Goal: Task Accomplishment & Management: Manage account settings

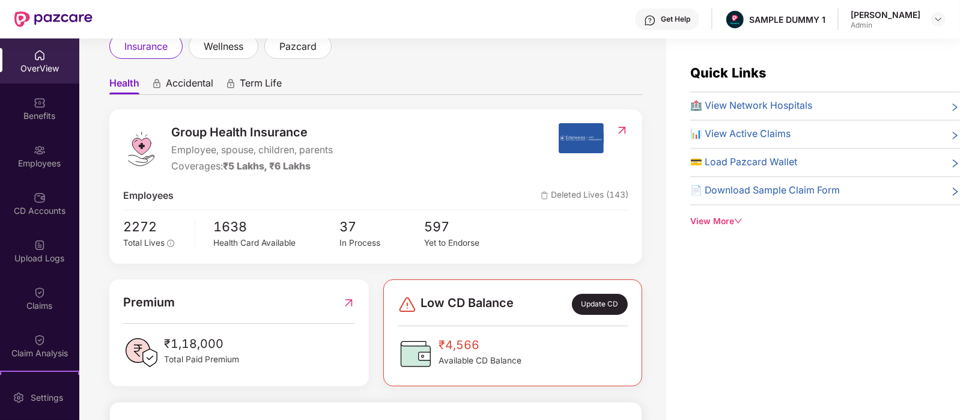
scroll to position [82, 0]
click at [178, 79] on span "Accidental" at bounding box center [189, 84] width 47 height 17
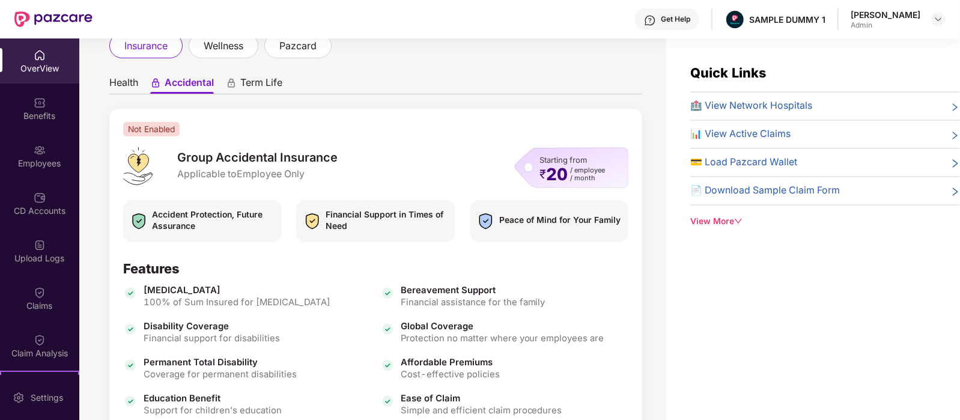
click at [133, 81] on span "Health" at bounding box center [123, 84] width 29 height 17
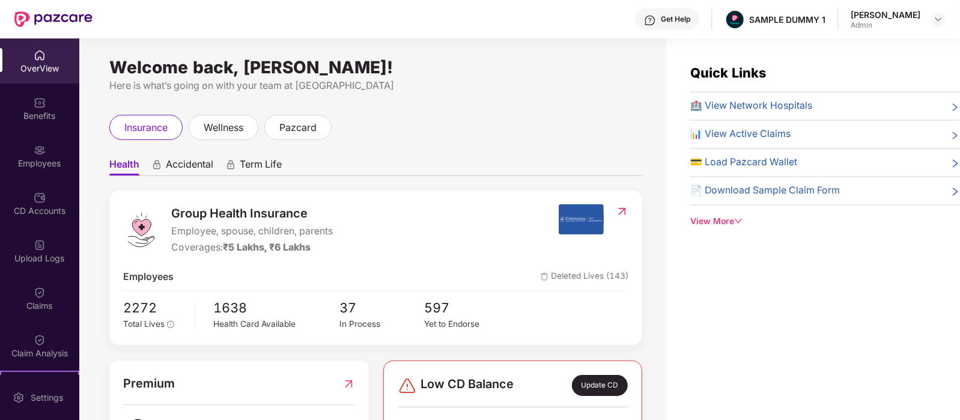
click at [210, 159] on span "Accidental" at bounding box center [189, 166] width 47 height 17
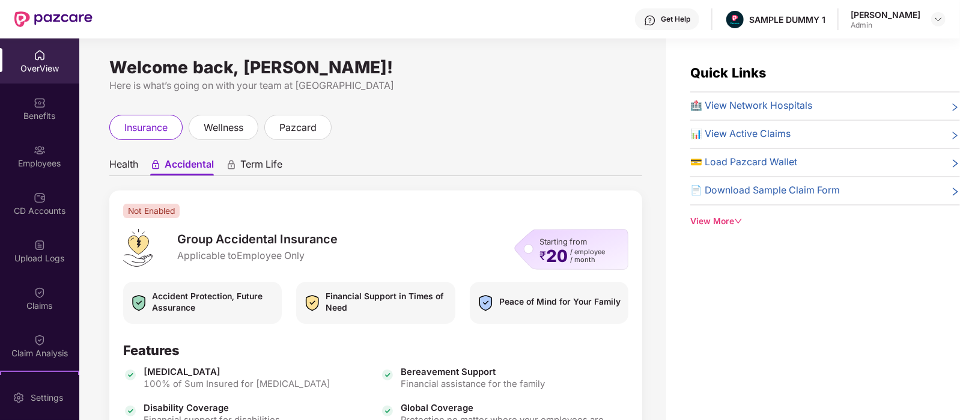
click at [268, 158] on span "Term Life" at bounding box center [261, 166] width 42 height 17
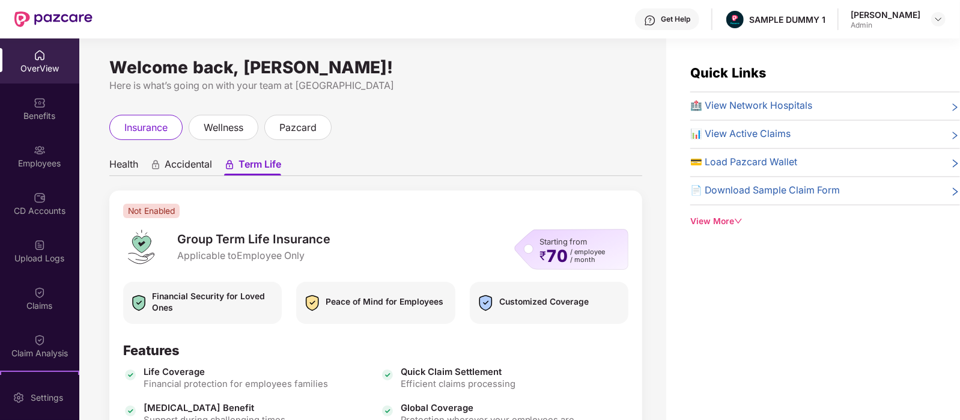
click at [126, 165] on span "Health" at bounding box center [123, 166] width 29 height 17
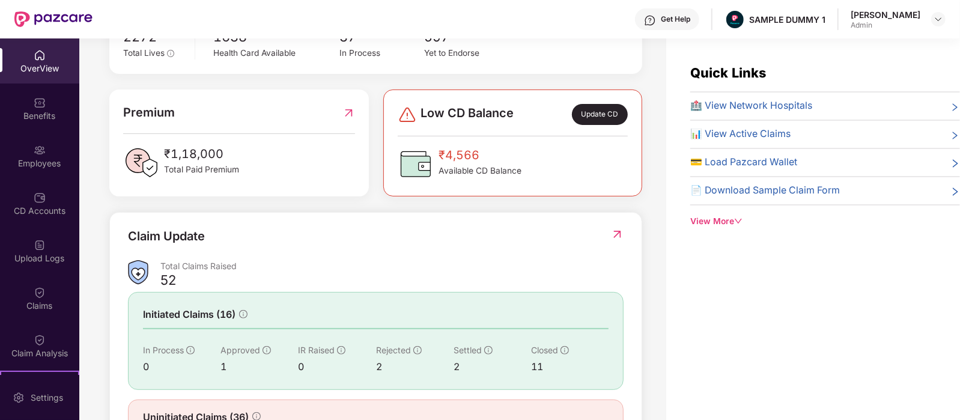
scroll to position [321, 0]
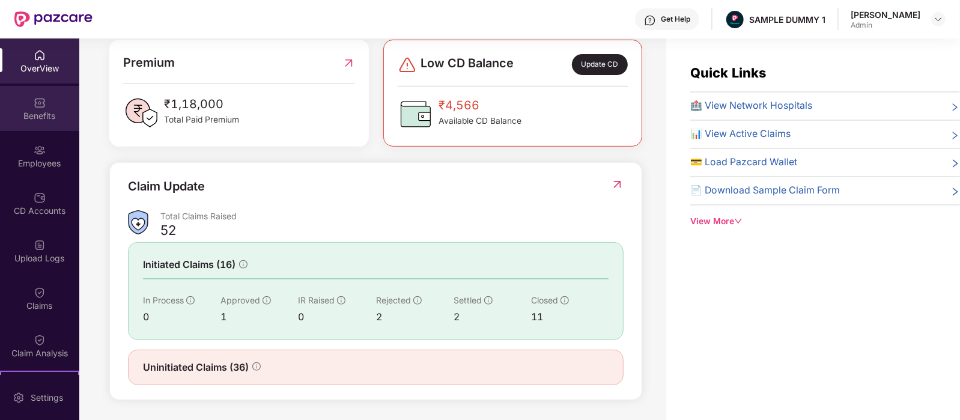
click at [33, 115] on div "Benefits" at bounding box center [39, 116] width 79 height 12
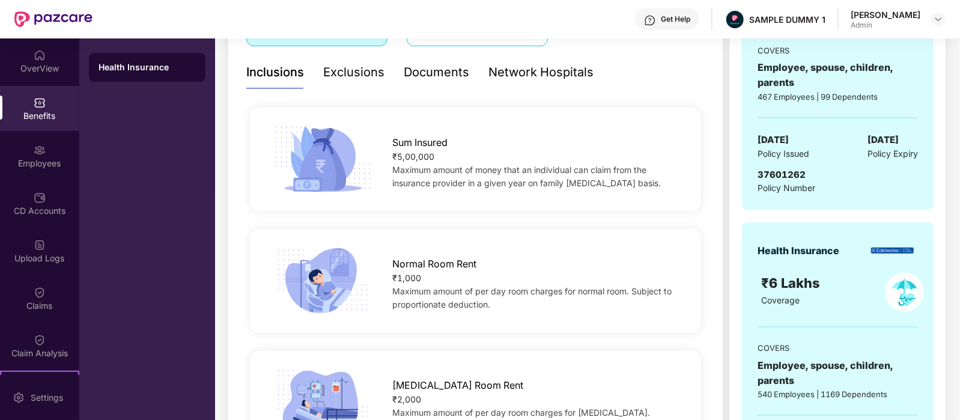
scroll to position [241, 0]
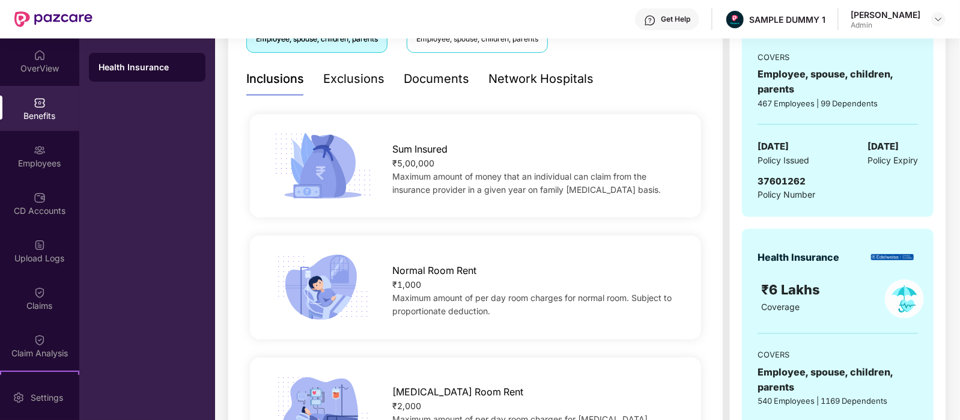
click at [343, 74] on div "Exclusions" at bounding box center [353, 79] width 61 height 19
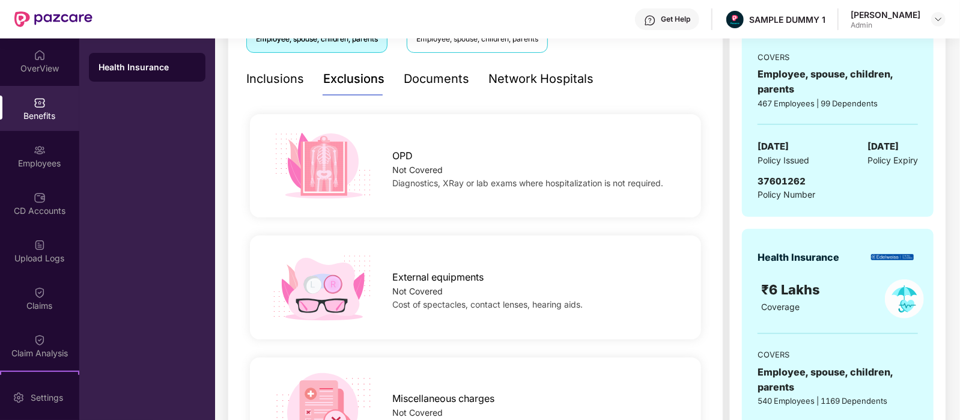
click at [268, 78] on div "Inclusions" at bounding box center [275, 79] width 58 height 19
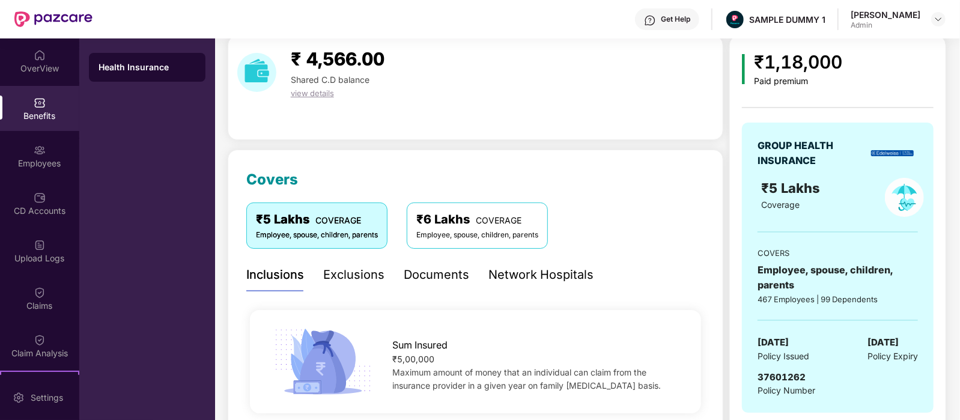
scroll to position [43, 0]
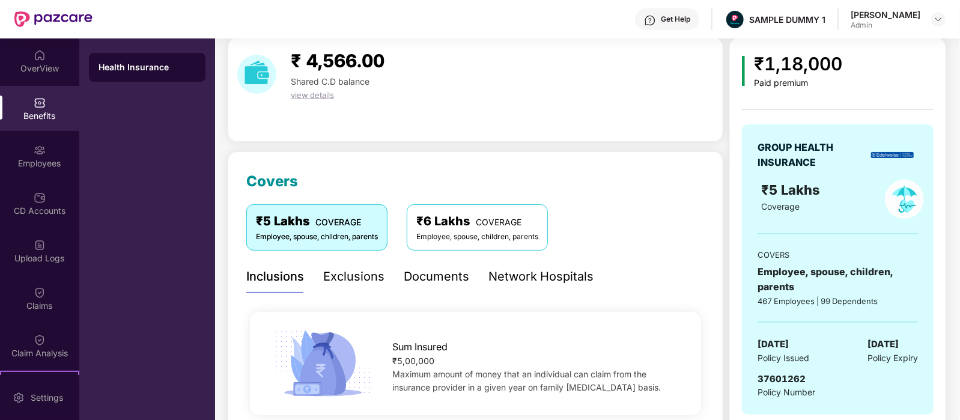
click at [352, 270] on div "Exclusions" at bounding box center [353, 276] width 61 height 19
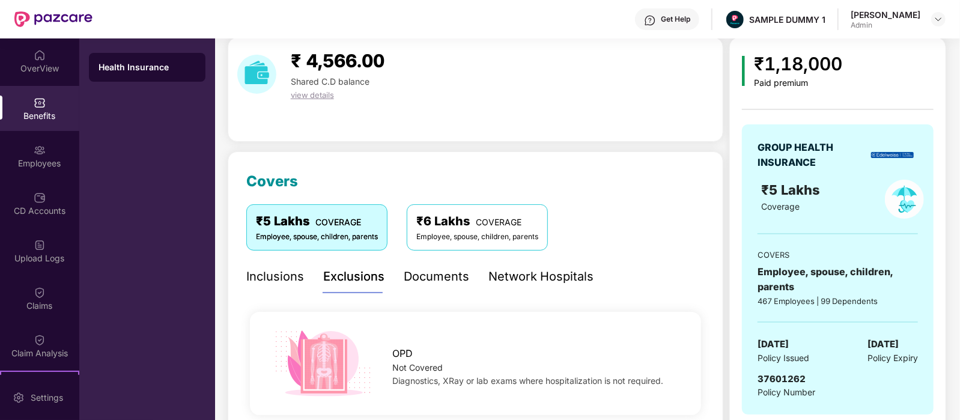
click at [453, 277] on div "Documents" at bounding box center [437, 276] width 66 height 19
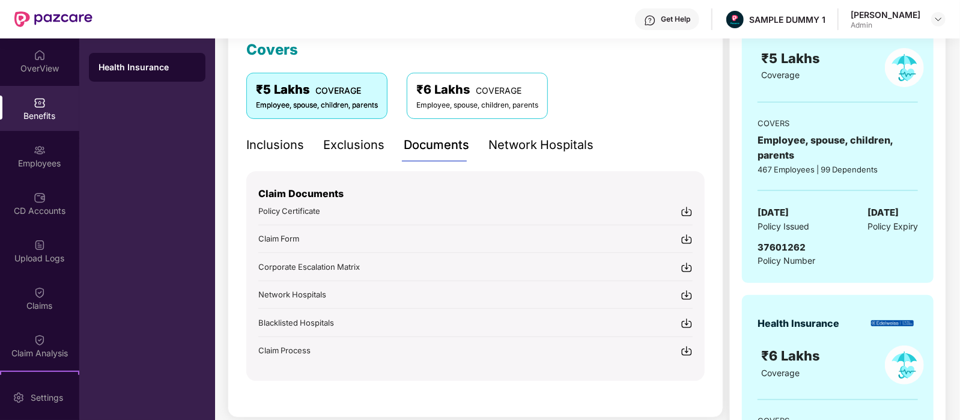
scroll to position [207, 0]
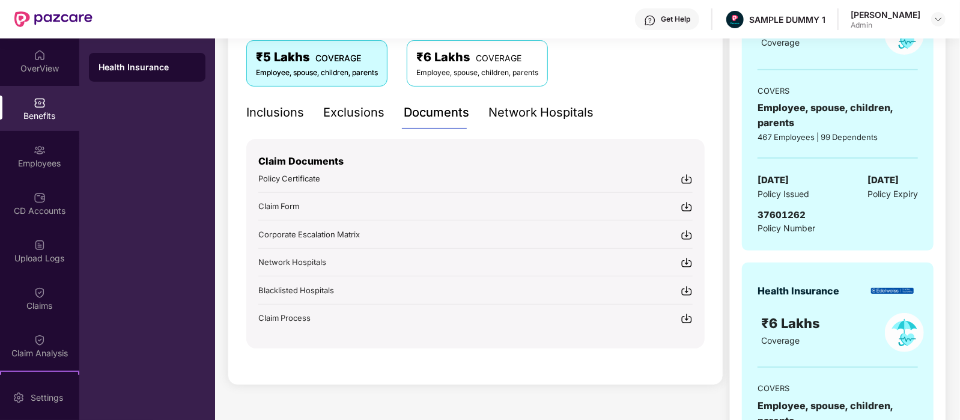
click at [538, 108] on div "Network Hospitals" at bounding box center [541, 112] width 105 height 19
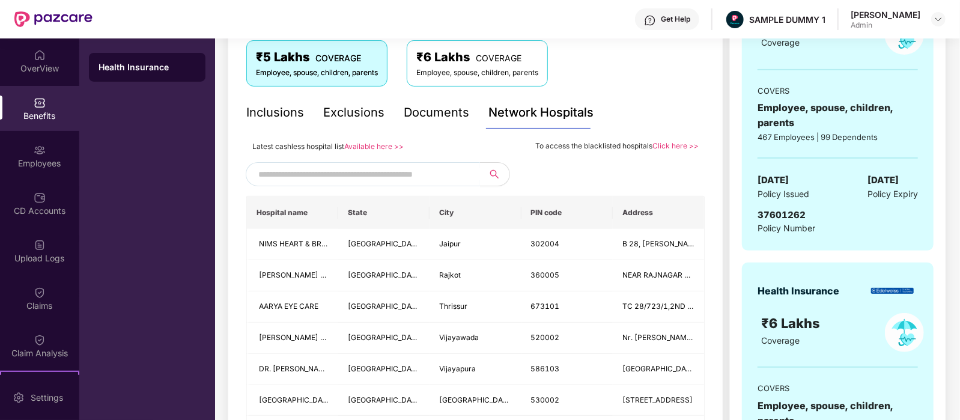
click at [363, 169] on input "text" at bounding box center [361, 174] width 206 height 18
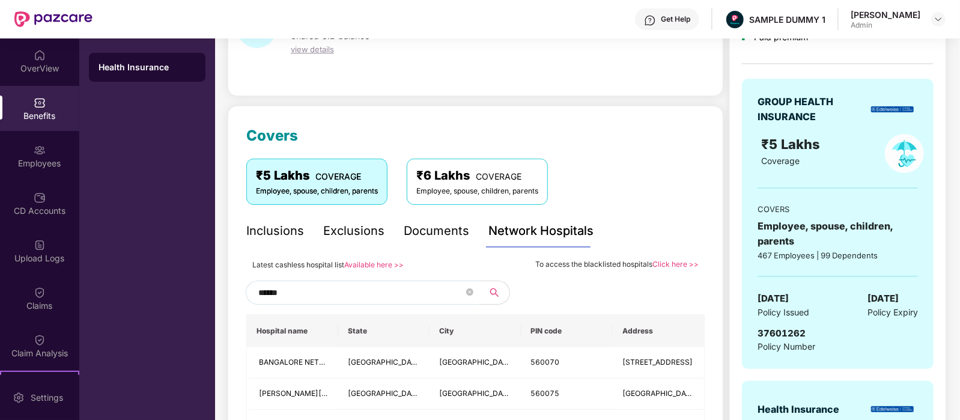
scroll to position [80, 0]
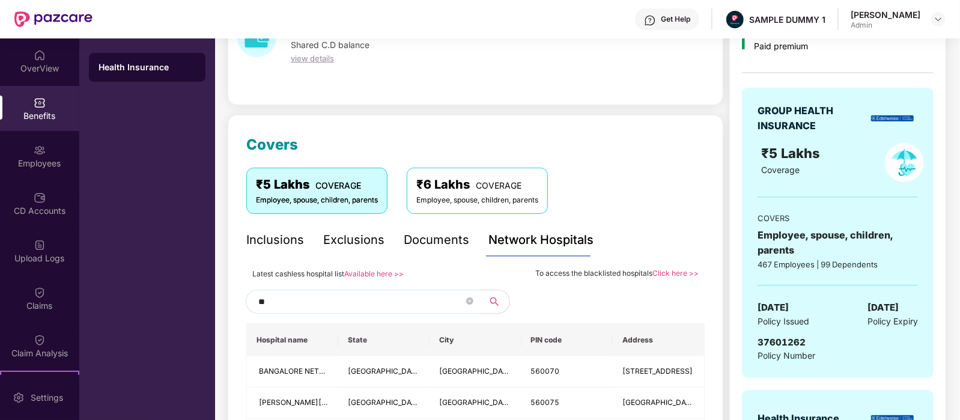
type input "*"
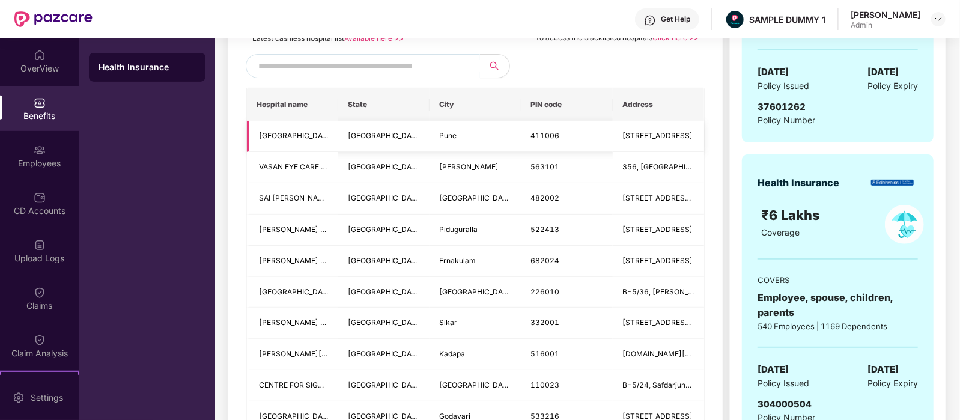
scroll to position [150, 0]
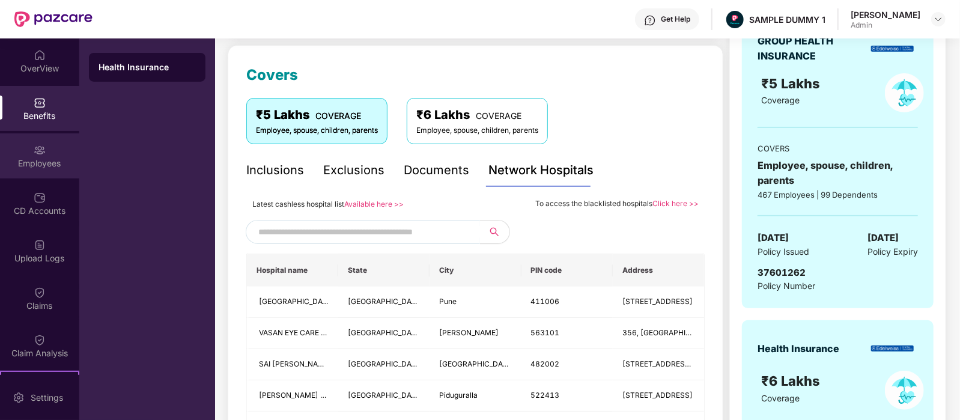
click at [38, 165] on div "Employees" at bounding box center [39, 163] width 79 height 12
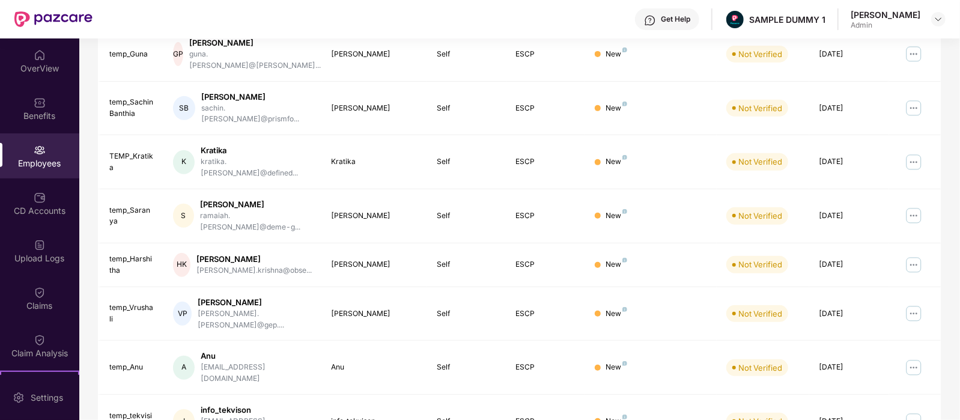
scroll to position [0, 0]
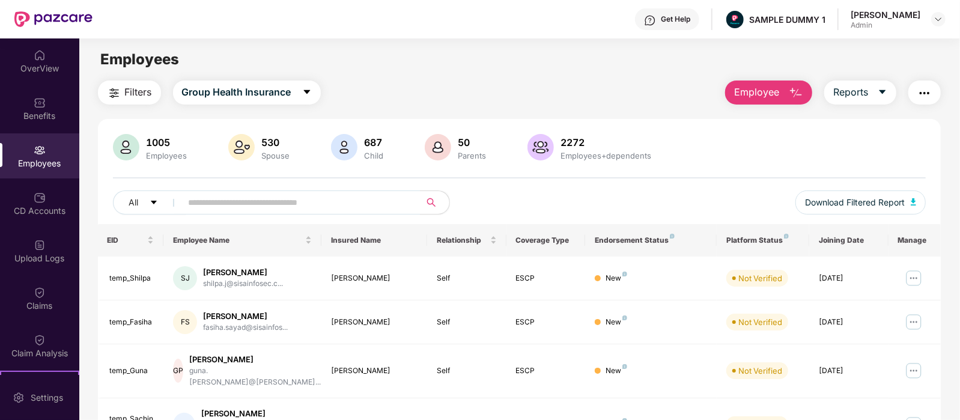
click at [742, 85] on span "Employee" at bounding box center [756, 92] width 45 height 15
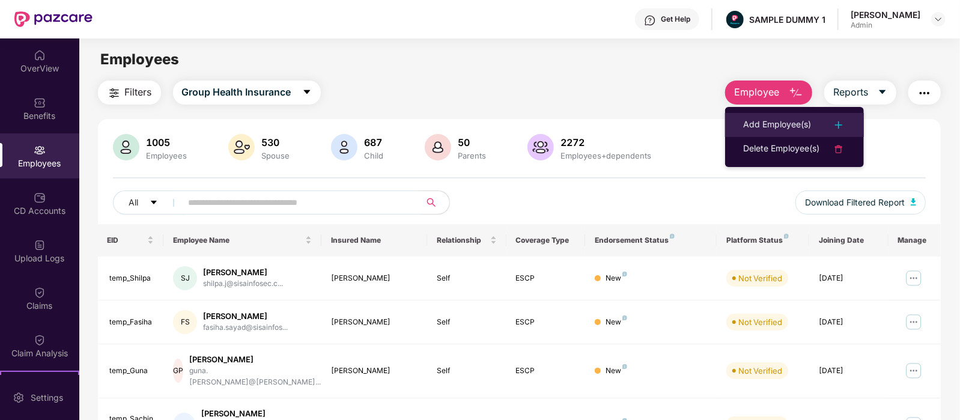
click at [758, 115] on li "Add Employee(s)" at bounding box center [794, 125] width 139 height 24
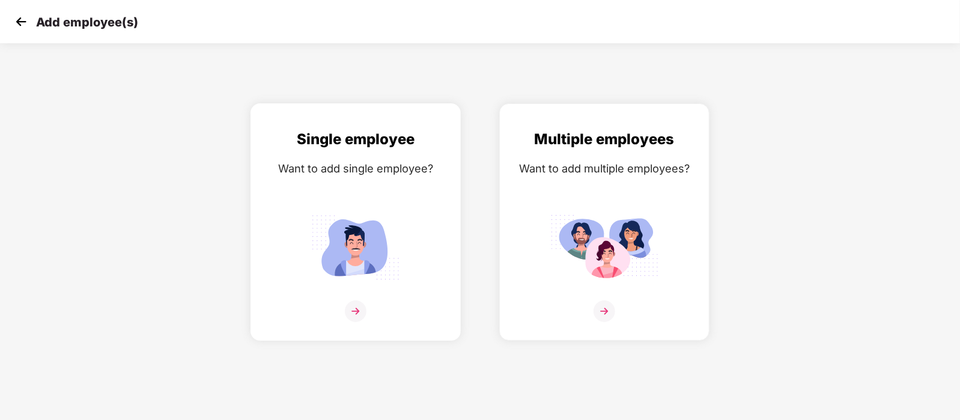
click at [350, 178] on div "Single employee Want to add single employee?" at bounding box center [355, 232] width 185 height 209
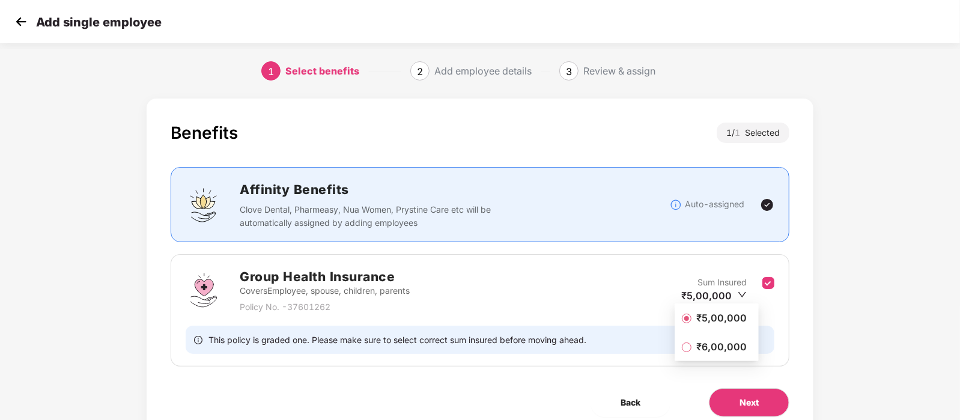
click at [716, 326] on li "₹5,00,000" at bounding box center [717, 318] width 84 height 24
click at [754, 399] on span "Next" at bounding box center [749, 402] width 19 height 13
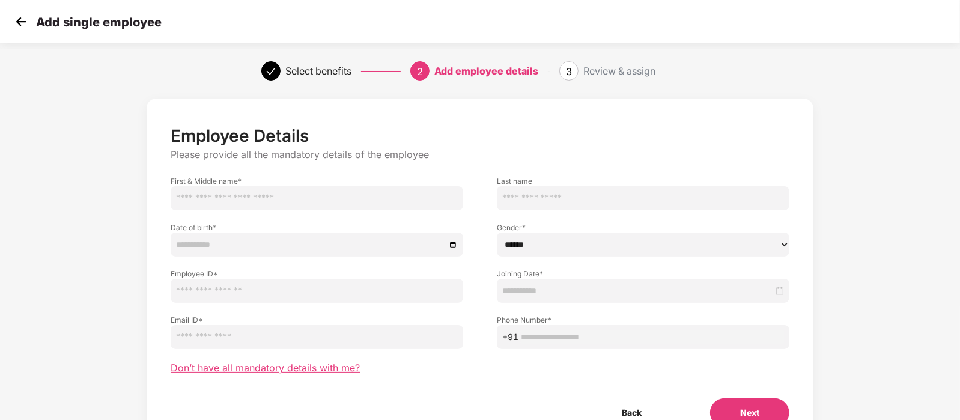
click at [246, 367] on span "Don’t have all mandatory details with me?" at bounding box center [265, 368] width 189 height 13
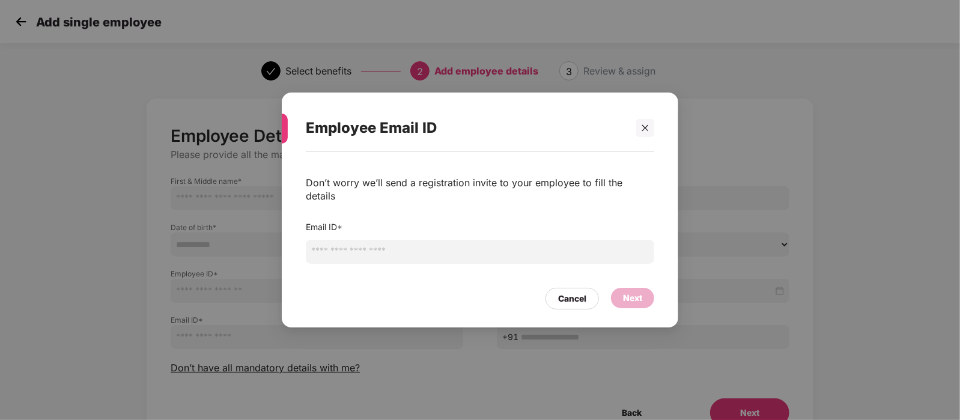
click at [386, 240] on input "email" at bounding box center [480, 252] width 349 height 24
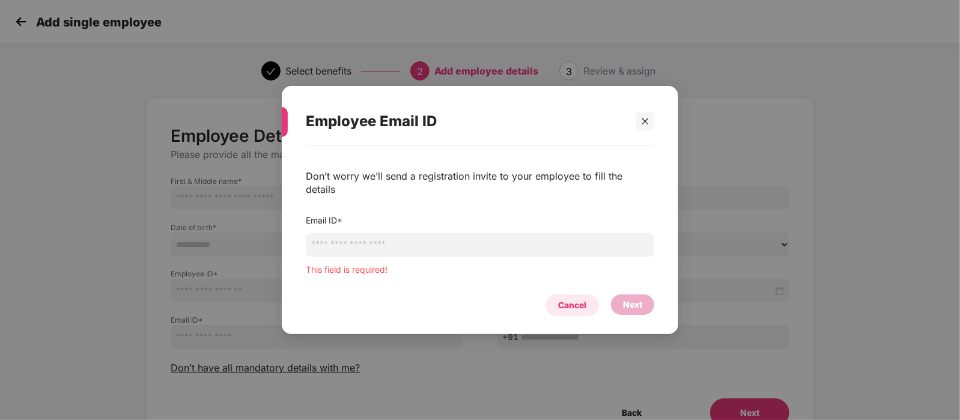
click at [575, 294] on div "Cancel" at bounding box center [572, 305] width 53 height 22
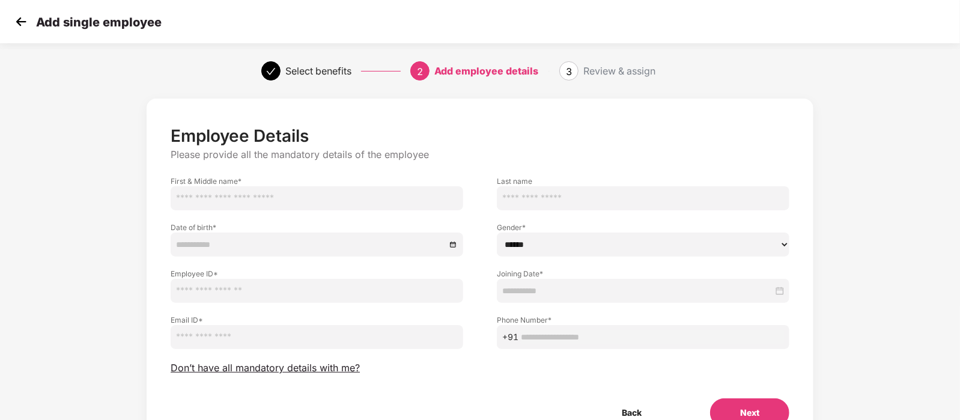
click at [21, 19] on img at bounding box center [21, 22] width 18 height 18
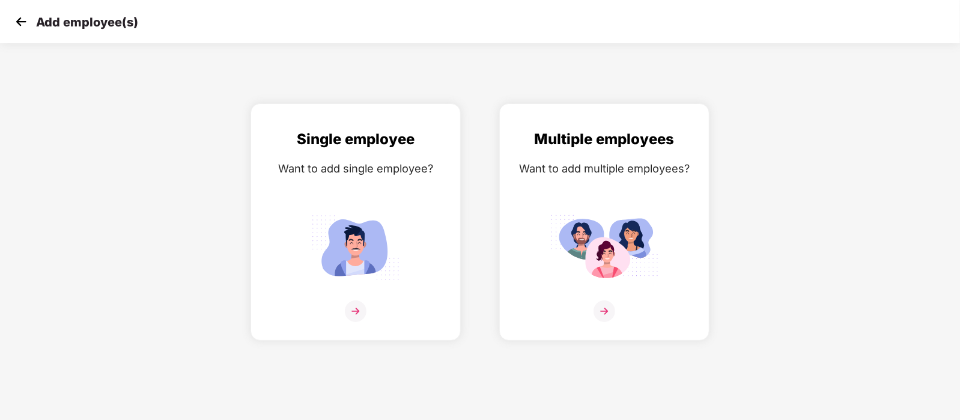
click at [14, 13] on img at bounding box center [21, 22] width 18 height 18
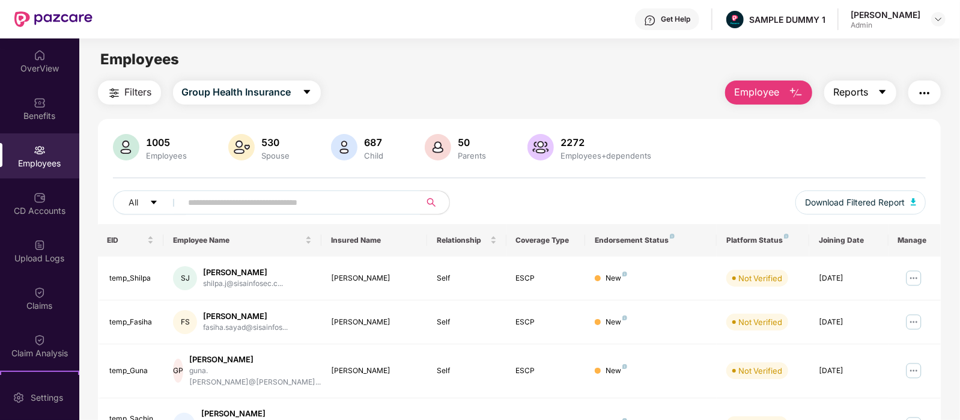
click at [858, 91] on span "Reports" at bounding box center [851, 92] width 35 height 15
click at [781, 89] on button "Employee" at bounding box center [768, 93] width 87 height 24
click at [864, 91] on span "Reports" at bounding box center [851, 92] width 35 height 15
click at [927, 92] on img "button" at bounding box center [925, 93] width 14 height 14
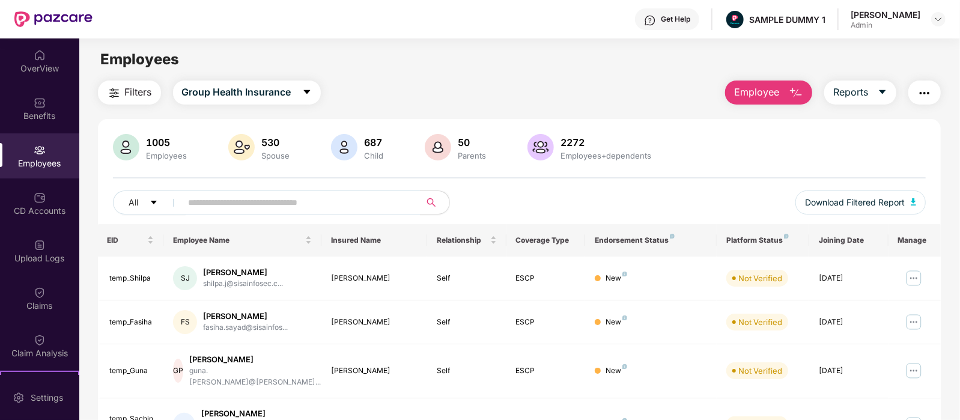
scroll to position [129, 0]
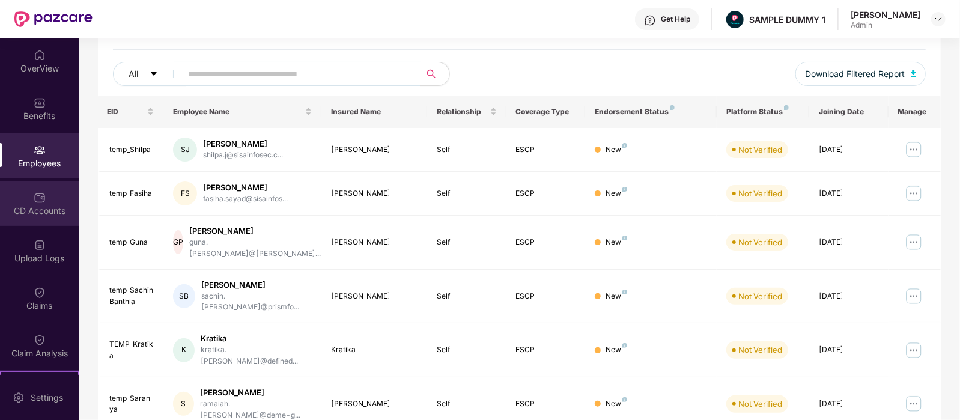
click at [34, 194] on img at bounding box center [40, 198] width 12 height 12
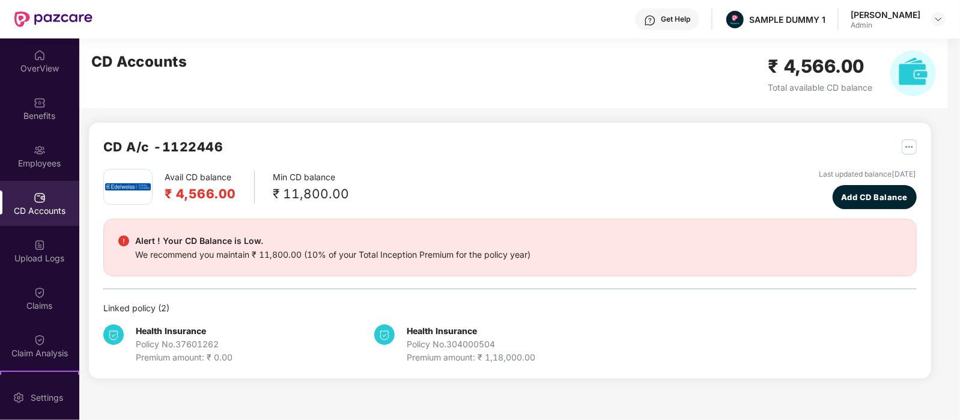
scroll to position [0, 0]
click at [27, 304] on div "Claims" at bounding box center [39, 306] width 79 height 12
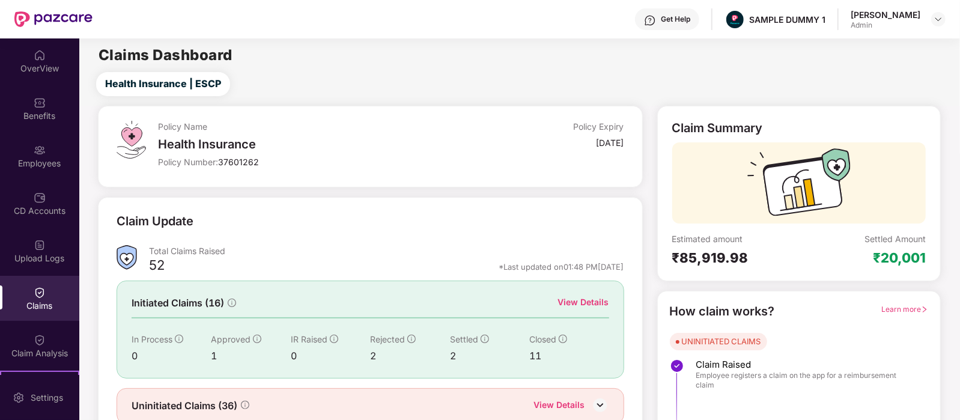
scroll to position [50, 0]
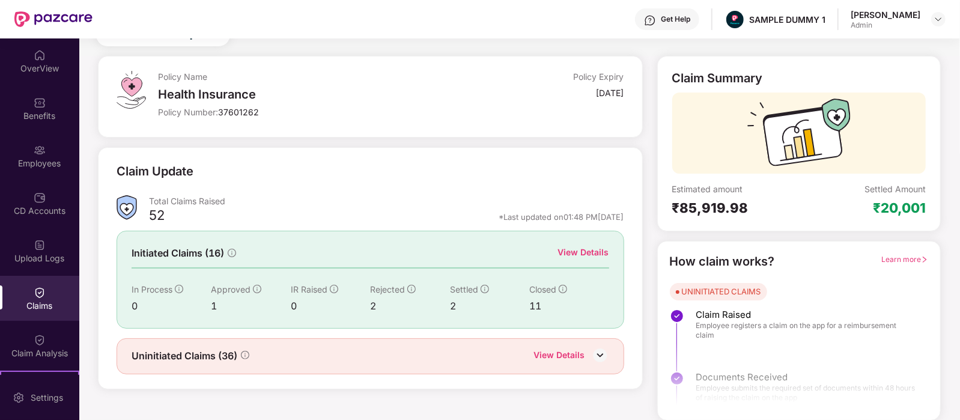
click at [576, 252] on div "View Details" at bounding box center [583, 252] width 51 height 13
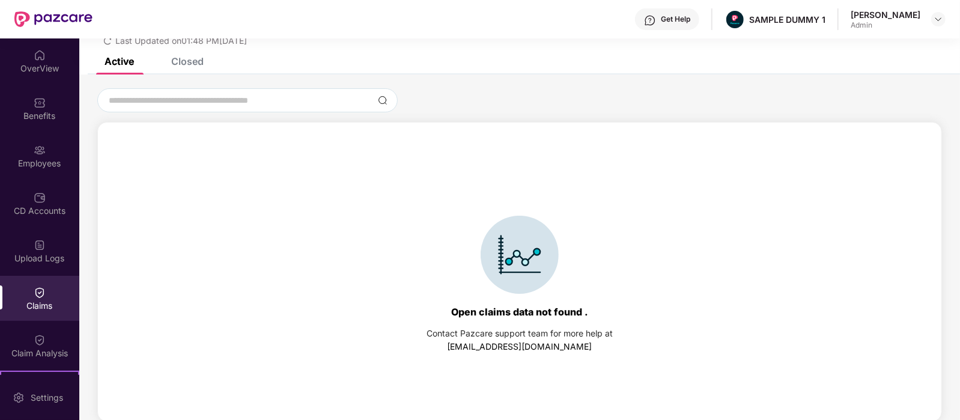
click at [191, 60] on div "Closed" at bounding box center [187, 61] width 32 height 12
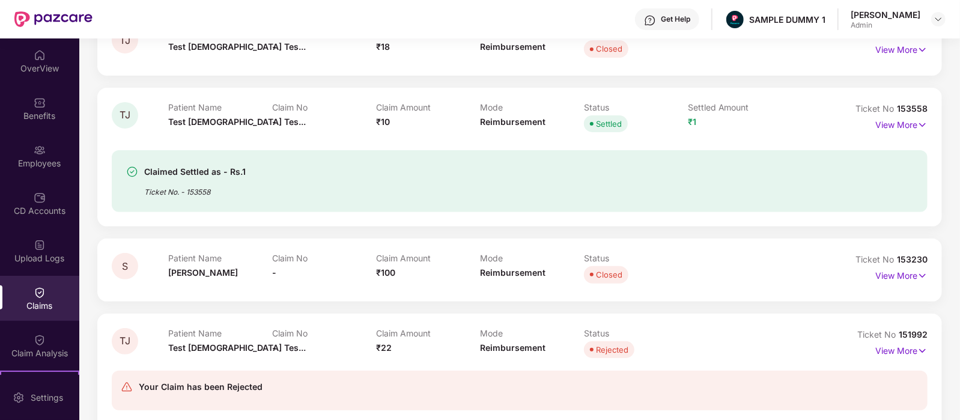
scroll to position [228, 0]
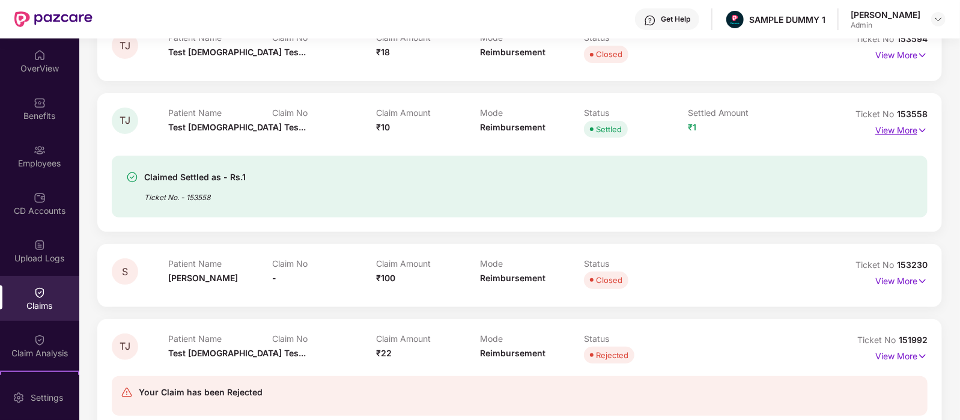
click at [906, 133] on p "View More" at bounding box center [902, 129] width 52 height 16
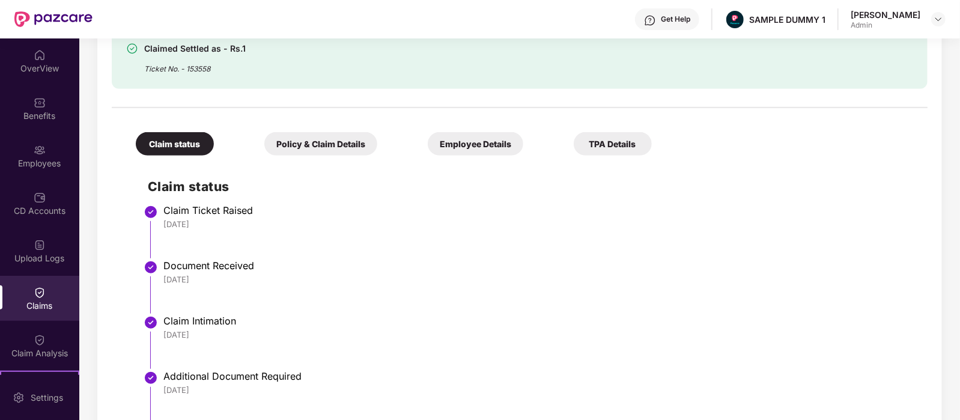
scroll to position [391, 0]
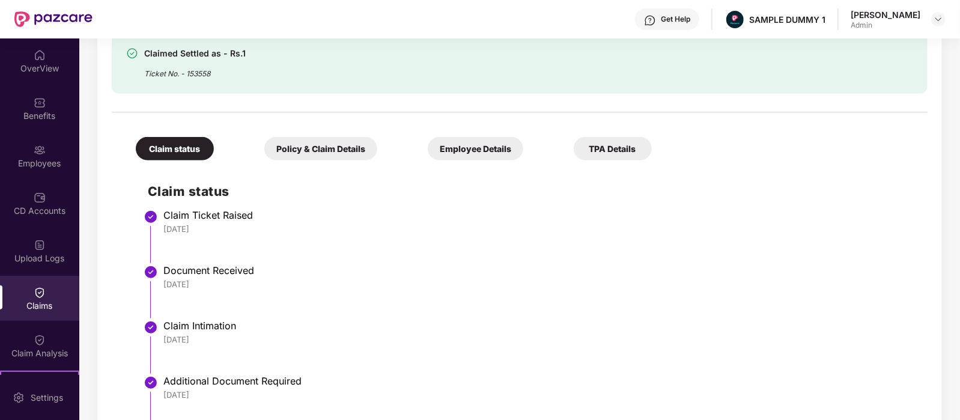
click at [289, 147] on div "Policy & Claim Details" at bounding box center [320, 148] width 113 height 23
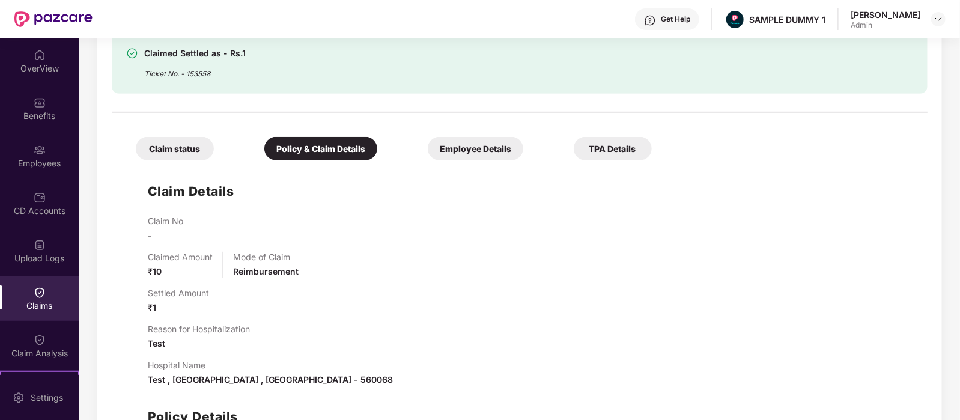
click at [428, 142] on div "Employee Details" at bounding box center [476, 148] width 96 height 23
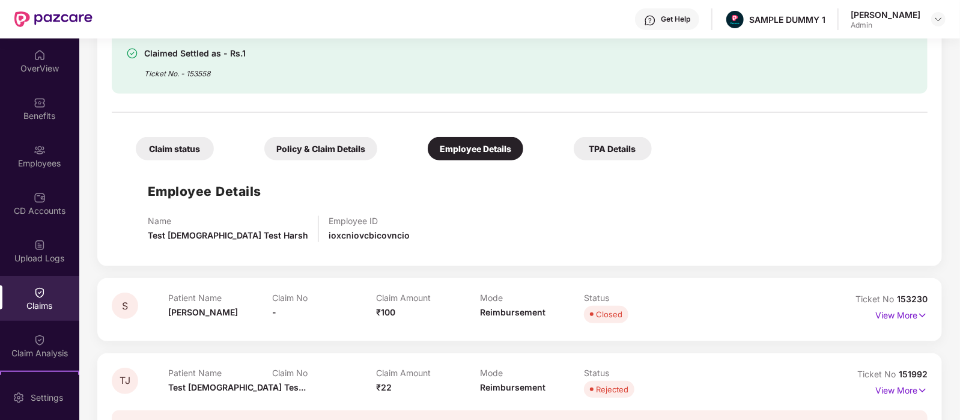
click at [574, 141] on div "TPA Details" at bounding box center [613, 148] width 78 height 23
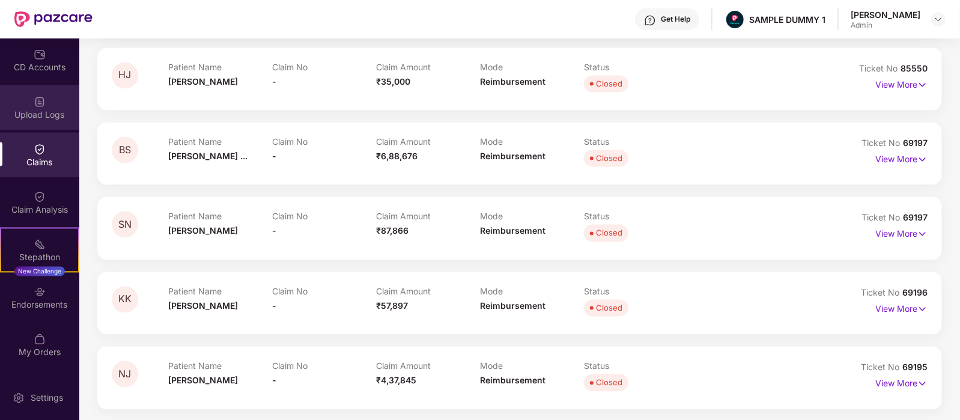
scroll to position [147, 0]
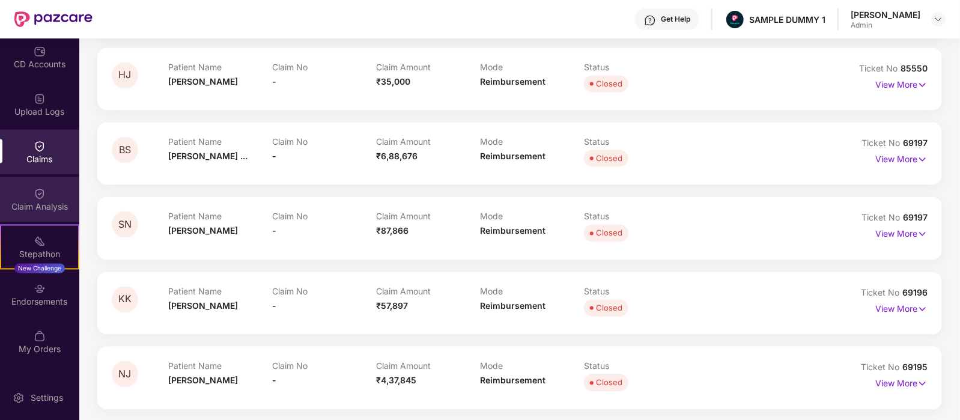
click at [47, 194] on div "Claim Analysis" at bounding box center [39, 199] width 79 height 45
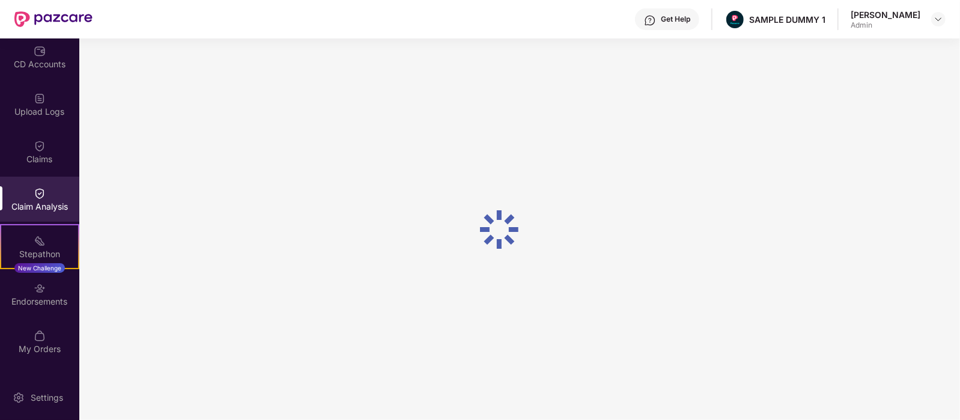
scroll to position [0, 0]
click at [37, 246] on img at bounding box center [40, 241] width 12 height 12
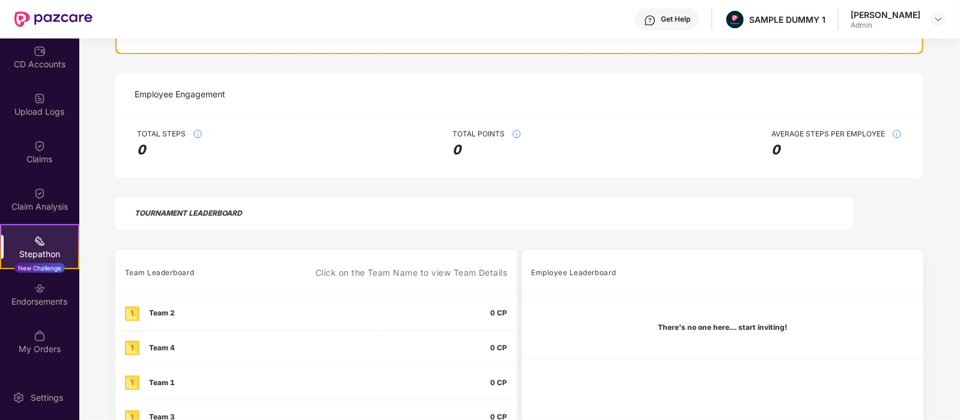
scroll to position [159, 0]
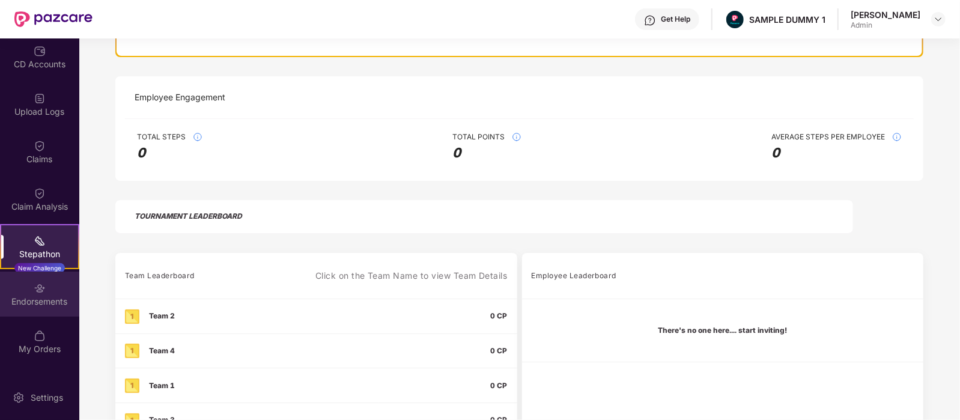
click at [17, 293] on div "Endorsements" at bounding box center [39, 294] width 79 height 45
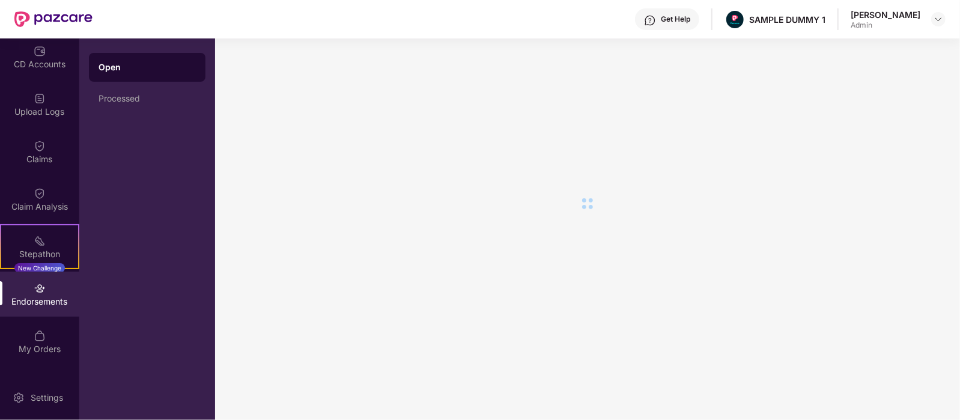
scroll to position [0, 0]
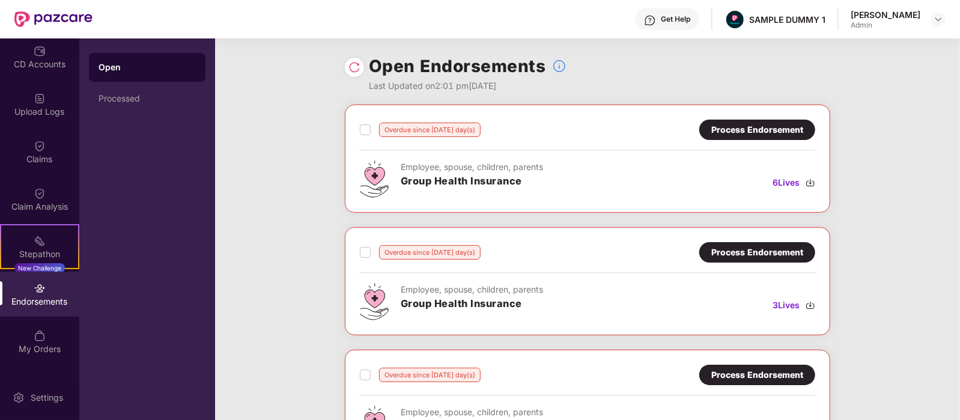
click at [739, 124] on div "Process Endorsement" at bounding box center [758, 129] width 92 height 13
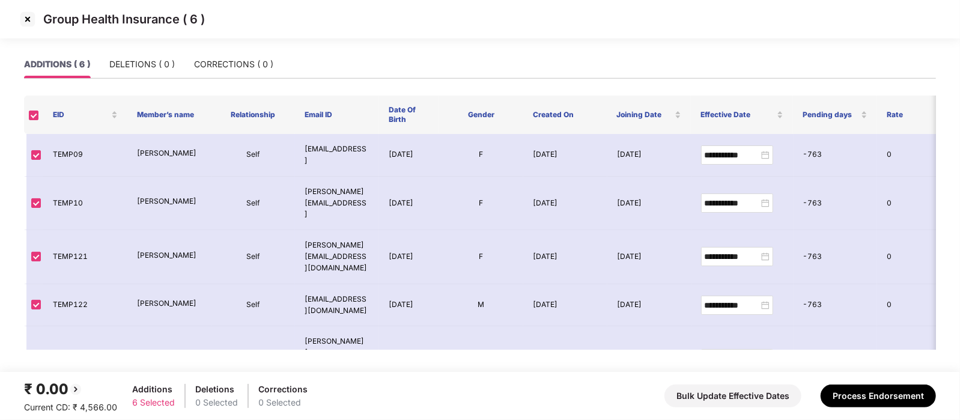
click at [30, 12] on img at bounding box center [27, 19] width 19 height 19
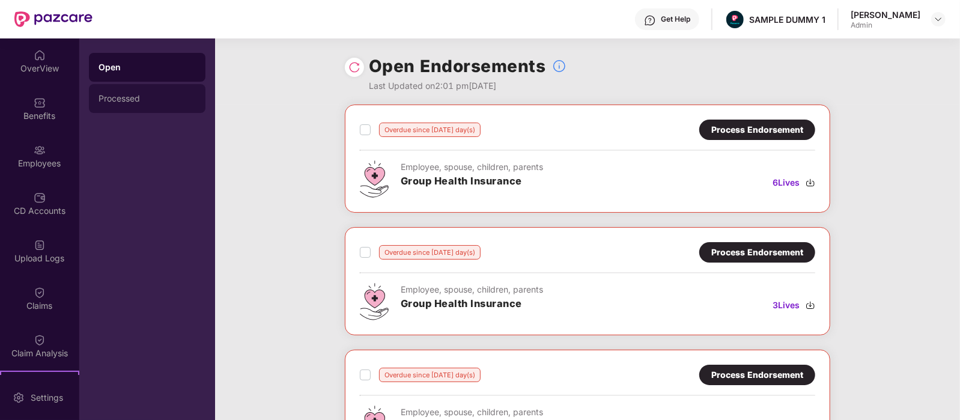
click at [135, 106] on div "Processed" at bounding box center [147, 98] width 117 height 29
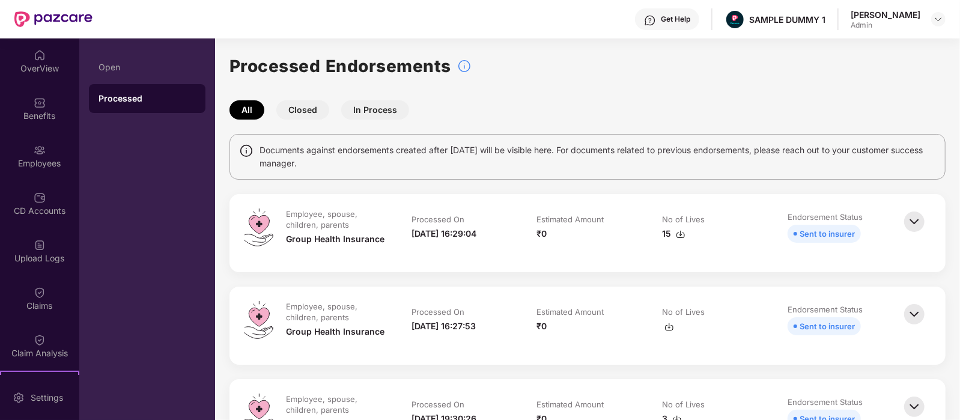
click at [912, 213] on img at bounding box center [915, 222] width 26 height 26
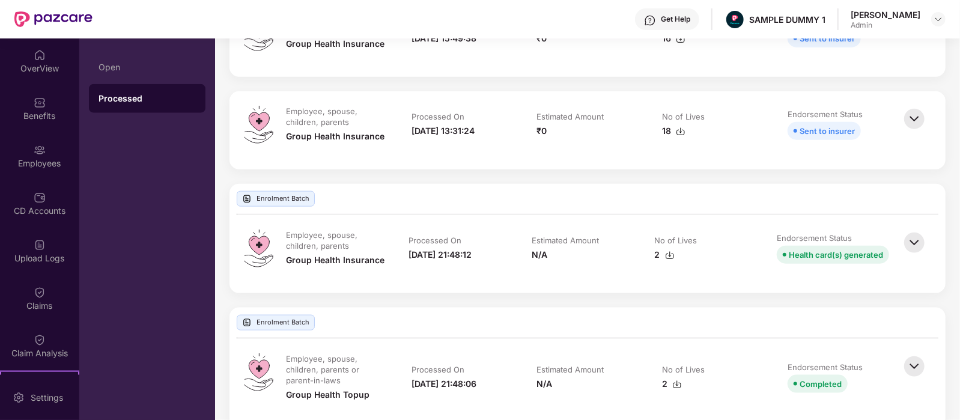
scroll to position [853, 0]
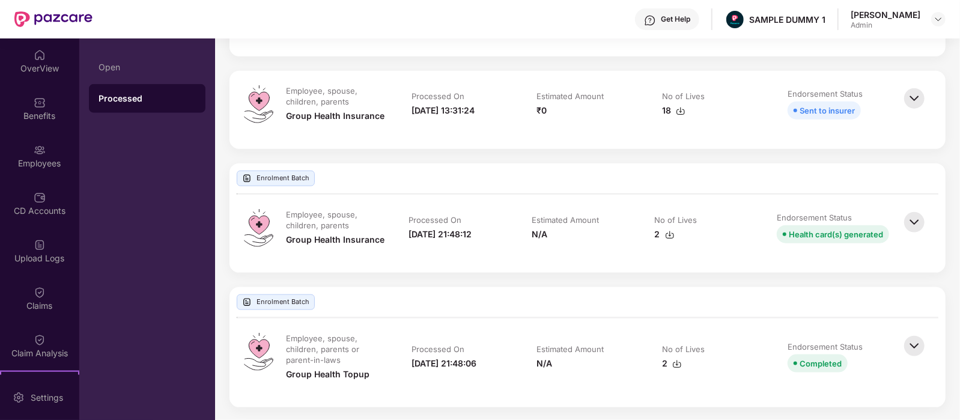
click at [926, 212] on img at bounding box center [915, 222] width 26 height 26
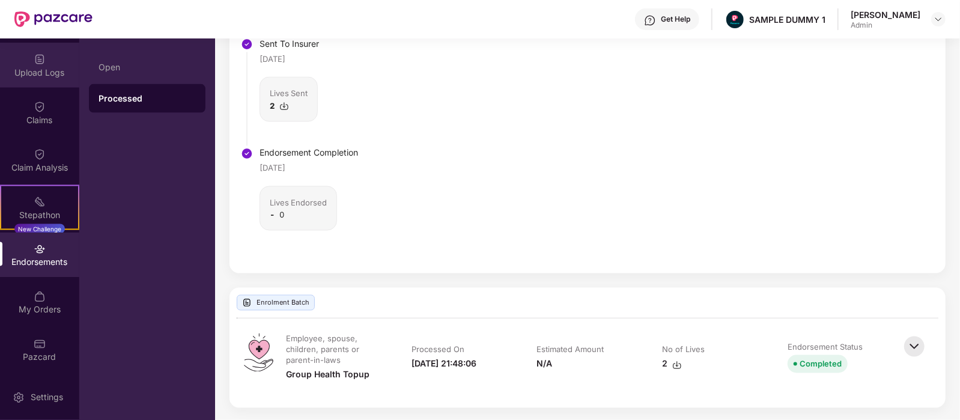
scroll to position [0, 0]
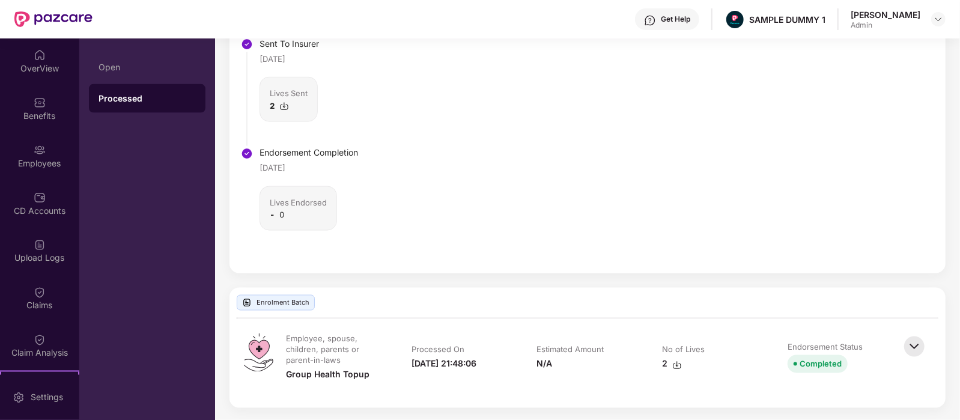
click at [679, 26] on div "Get Help" at bounding box center [667, 19] width 64 height 22
click at [416, 46] on div "Status Batch Processing [DATE] Sent To Insurer [DATE] Lives Sent 2 Endorsement …" at bounding box center [588, 113] width 716 height 321
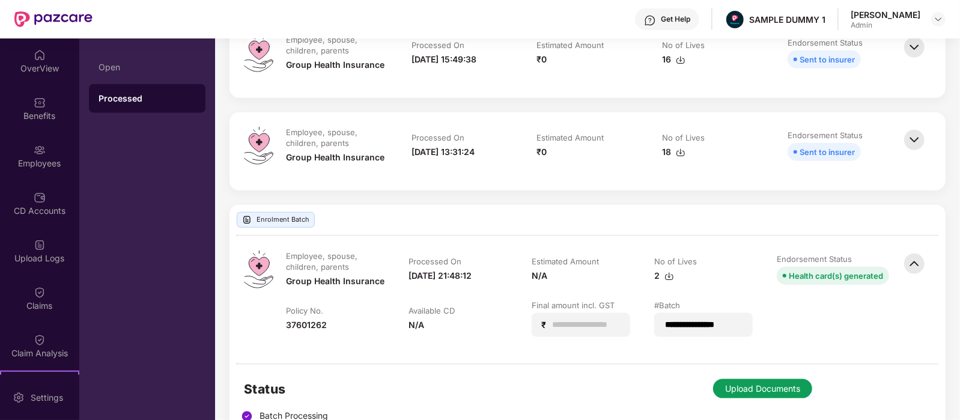
scroll to position [787, 0]
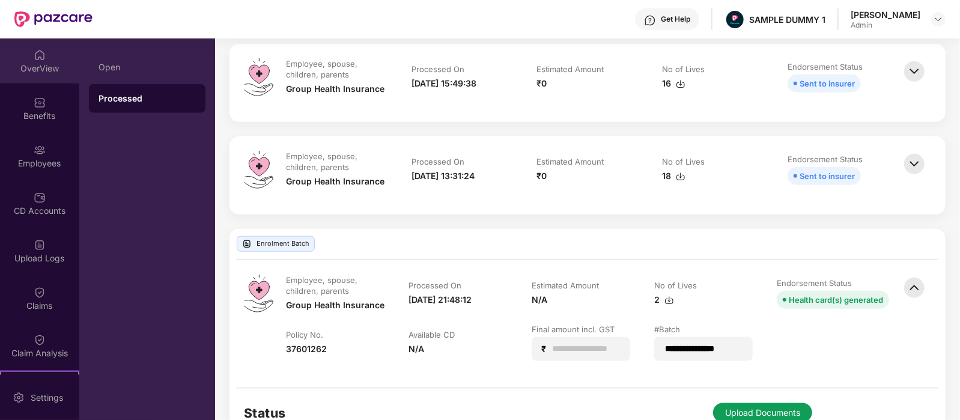
click at [25, 50] on div "OverView" at bounding box center [39, 60] width 79 height 45
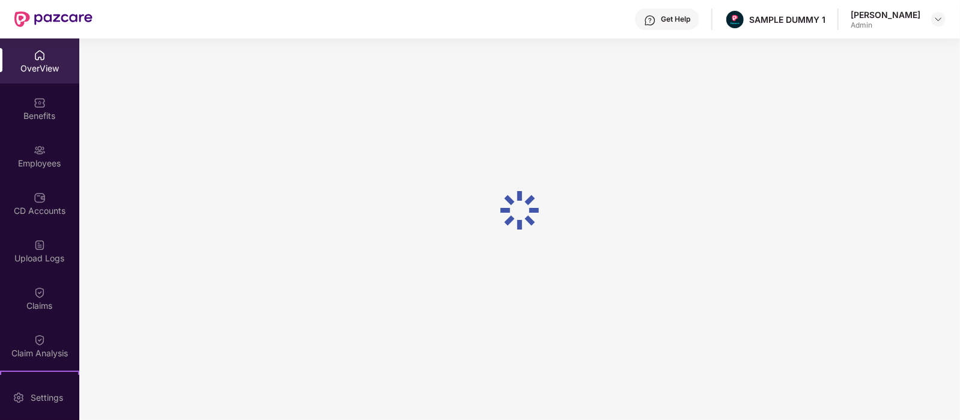
scroll to position [38, 0]
